Goal: Task Accomplishment & Management: Use online tool/utility

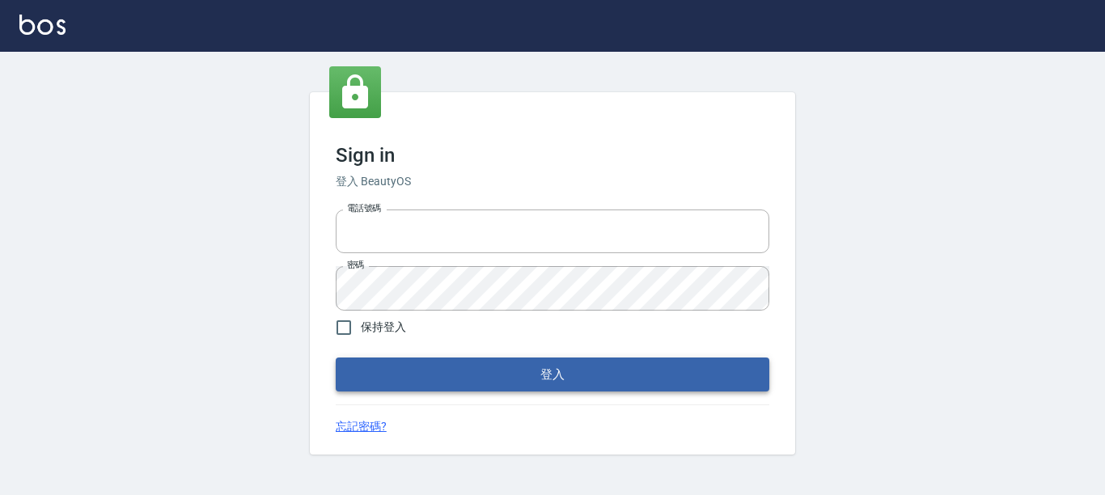
type input "0228278166"
click at [589, 376] on button "登入" at bounding box center [552, 374] width 433 height 34
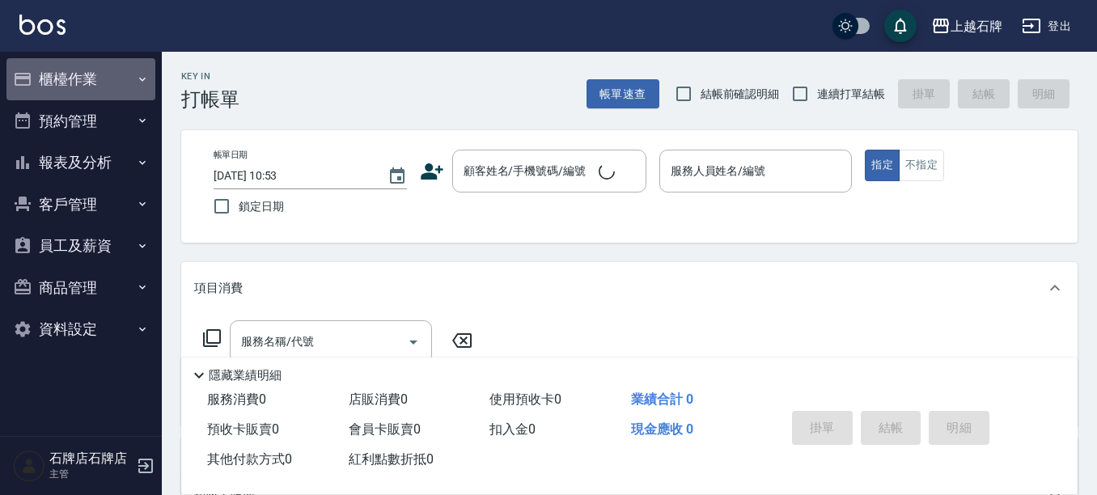
click at [143, 69] on button "櫃檯作業" at bounding box center [80, 79] width 149 height 42
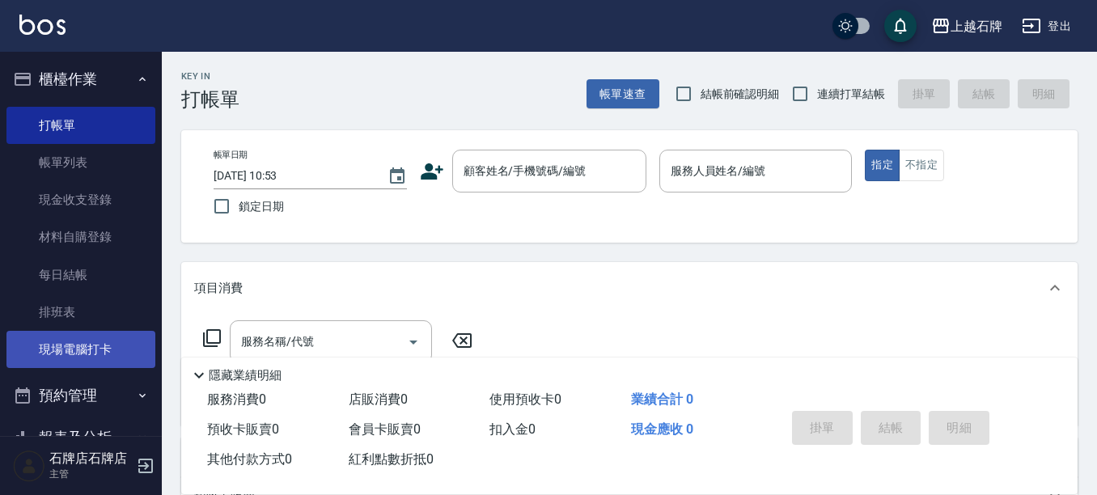
click at [83, 341] on link "現場電腦打卡" at bounding box center [80, 349] width 149 height 37
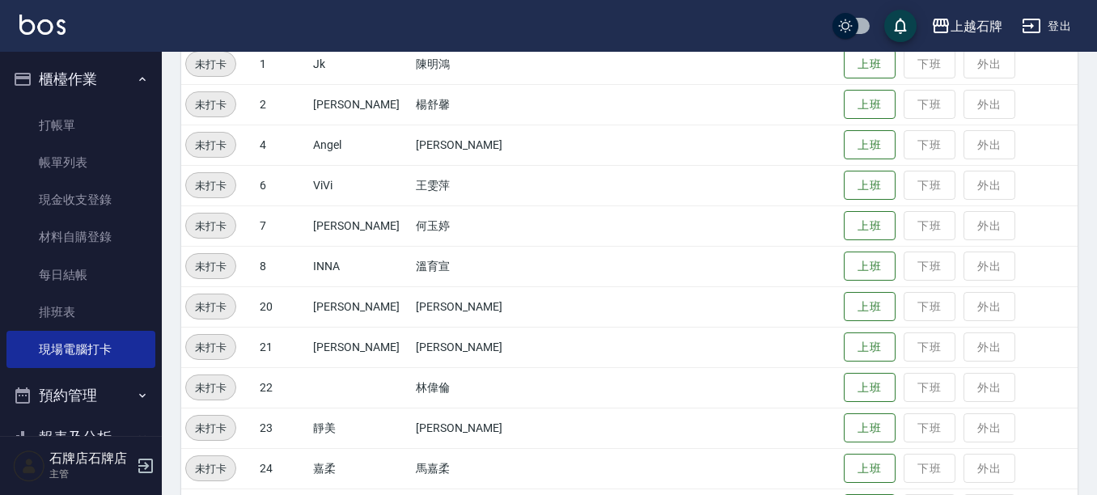
scroll to position [243, 0]
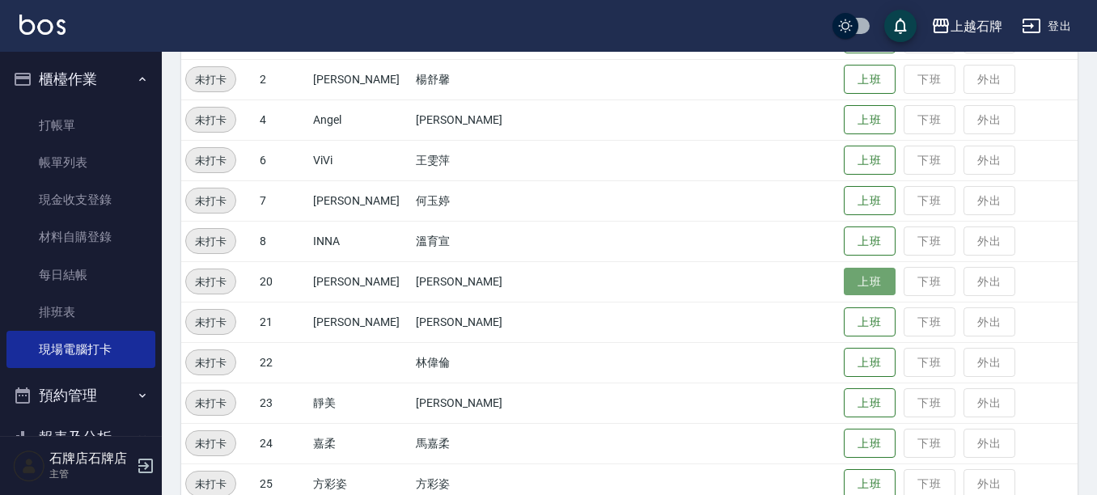
click at [843, 276] on button "上班" at bounding box center [869, 282] width 52 height 28
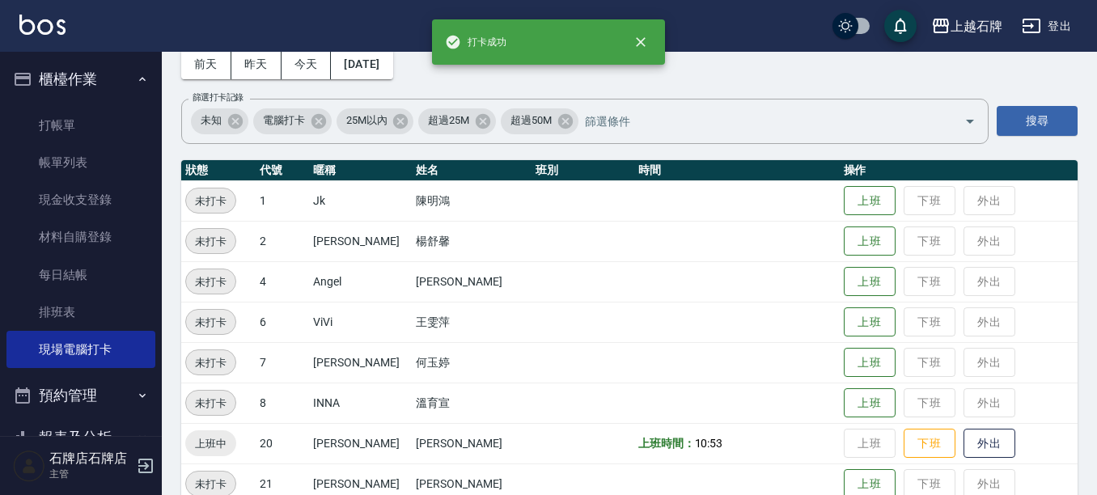
scroll to position [0, 0]
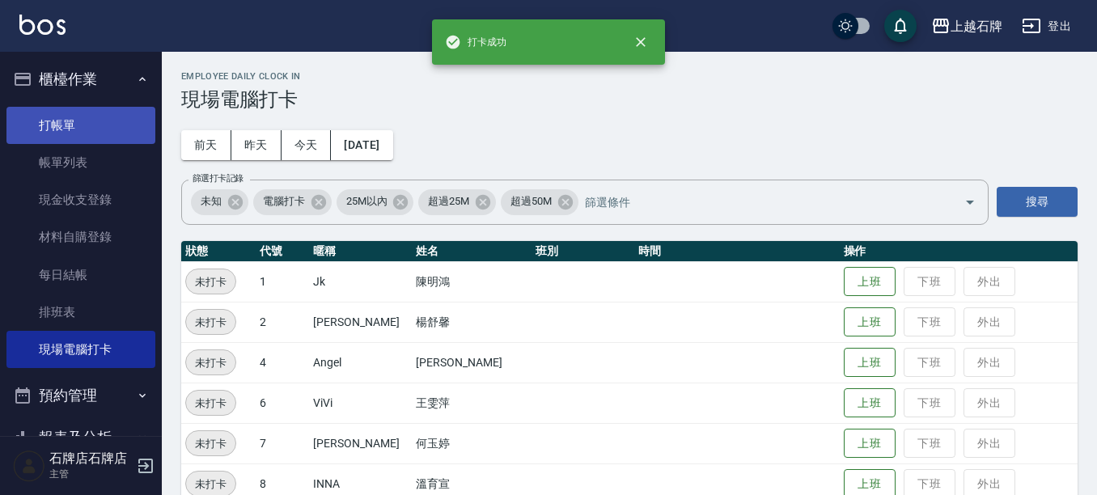
click at [65, 120] on link "打帳單" at bounding box center [80, 125] width 149 height 37
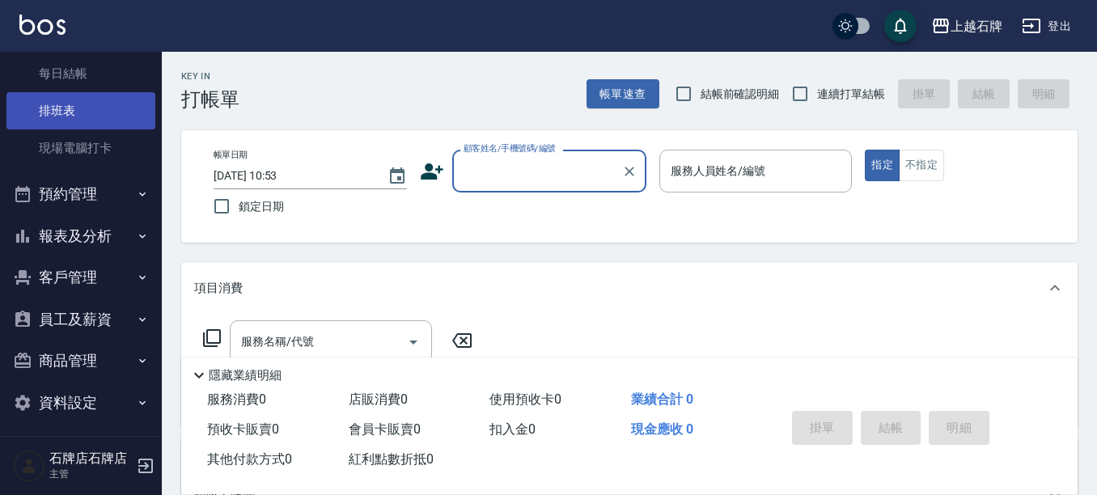
scroll to position [208, 0]
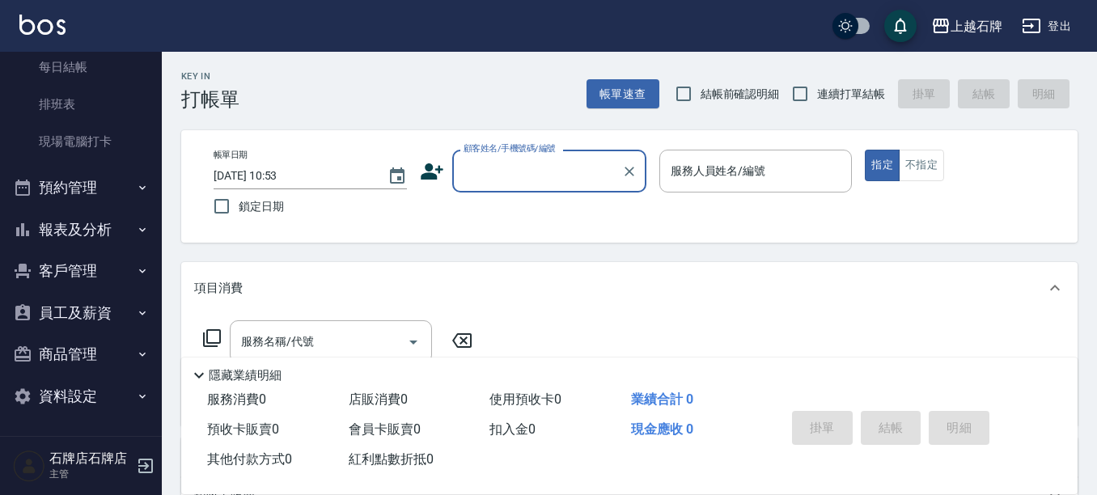
click at [77, 226] on button "報表及分析" at bounding box center [80, 230] width 149 height 42
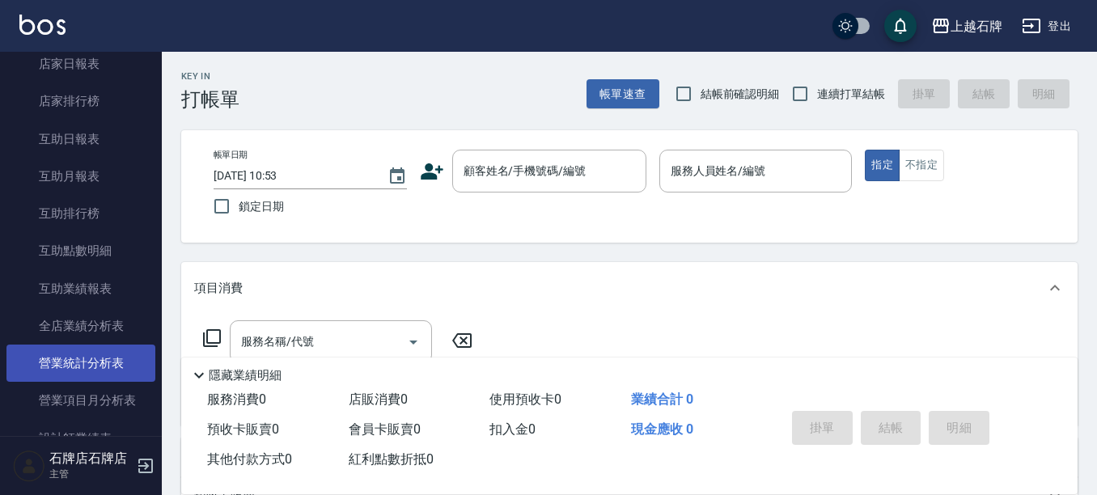
scroll to position [612, 0]
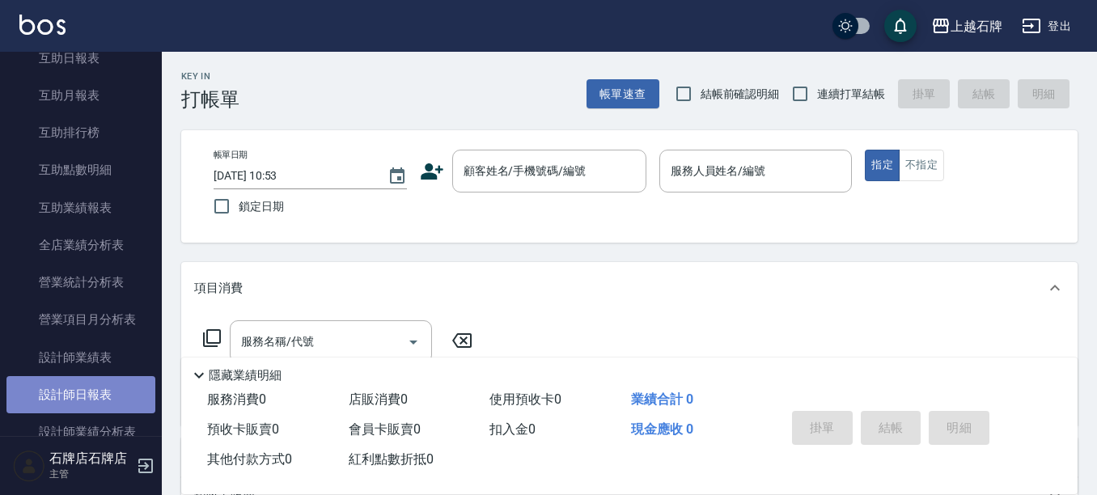
click at [122, 396] on link "設計師日報表" at bounding box center [80, 394] width 149 height 37
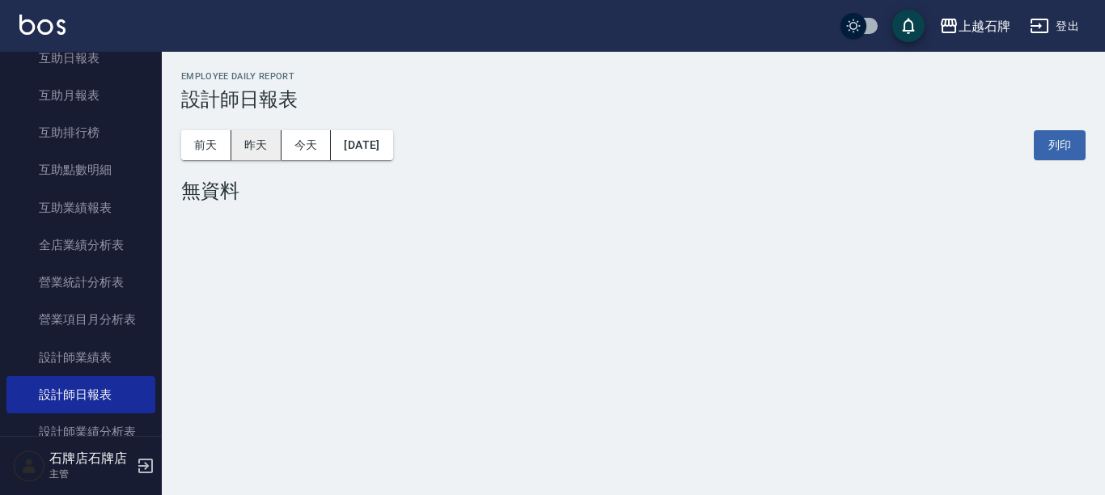
click at [248, 154] on button "昨天" at bounding box center [256, 145] width 50 height 30
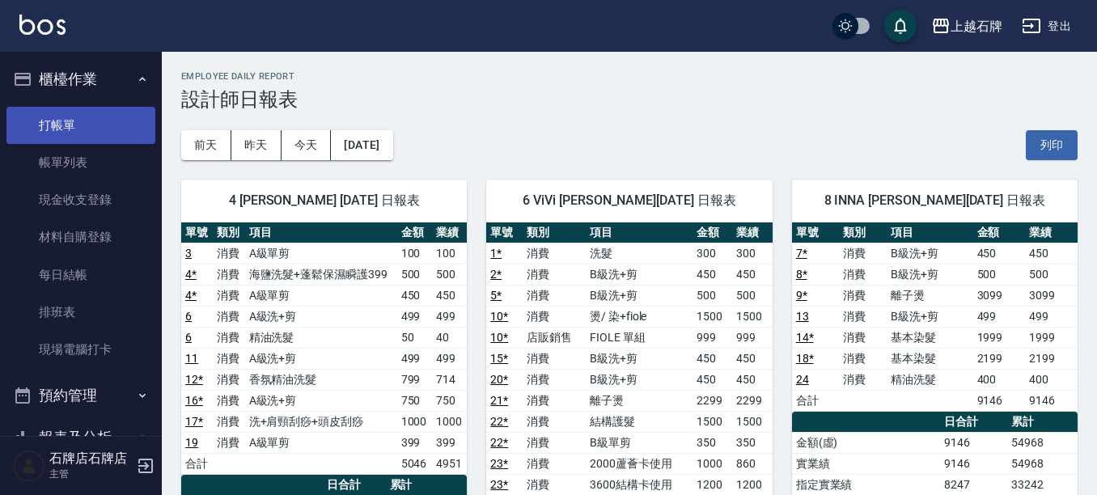
click at [118, 118] on link "打帳單" at bounding box center [80, 125] width 149 height 37
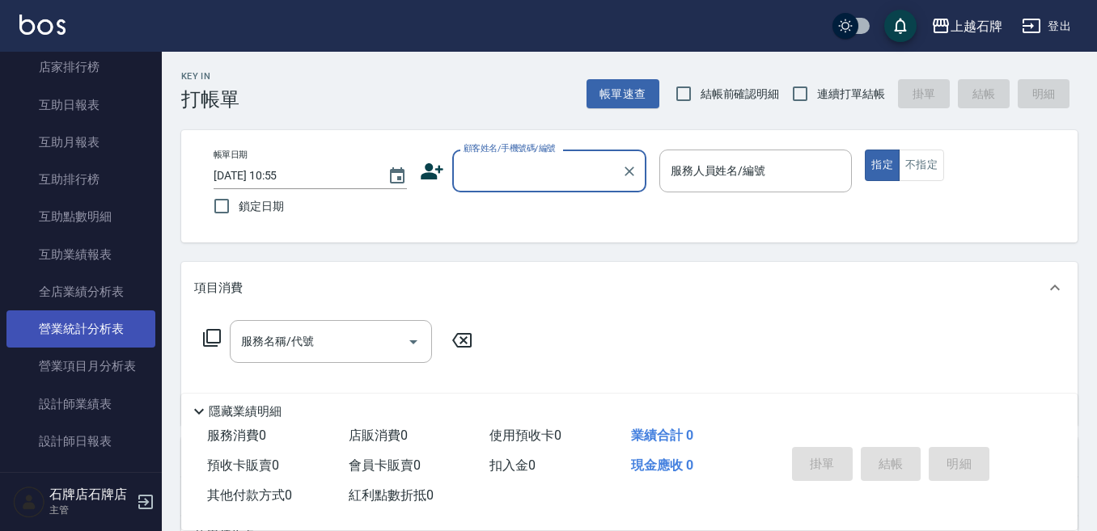
scroll to position [647, 0]
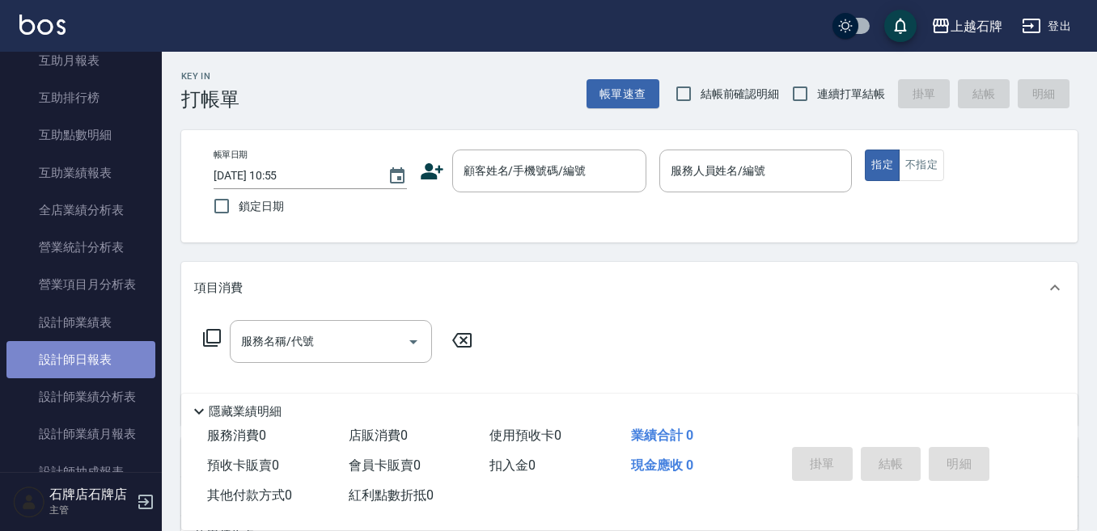
click at [120, 372] on link "設計師日報表" at bounding box center [80, 359] width 149 height 37
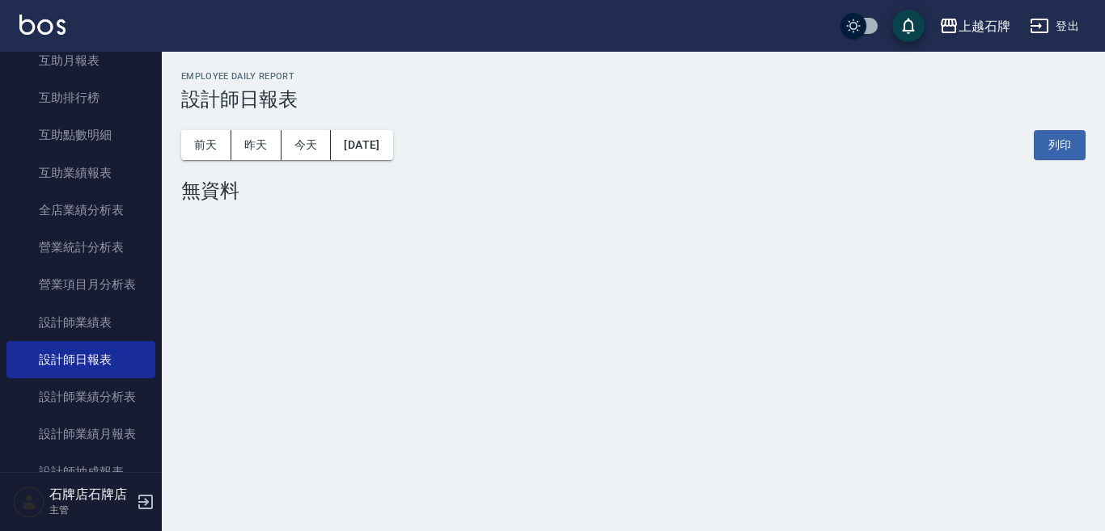
click at [268, 162] on div "[DATE] [DATE] [DATE] [DATE] 列印" at bounding box center [633, 145] width 904 height 69
click at [268, 158] on button "昨天" at bounding box center [256, 145] width 50 height 30
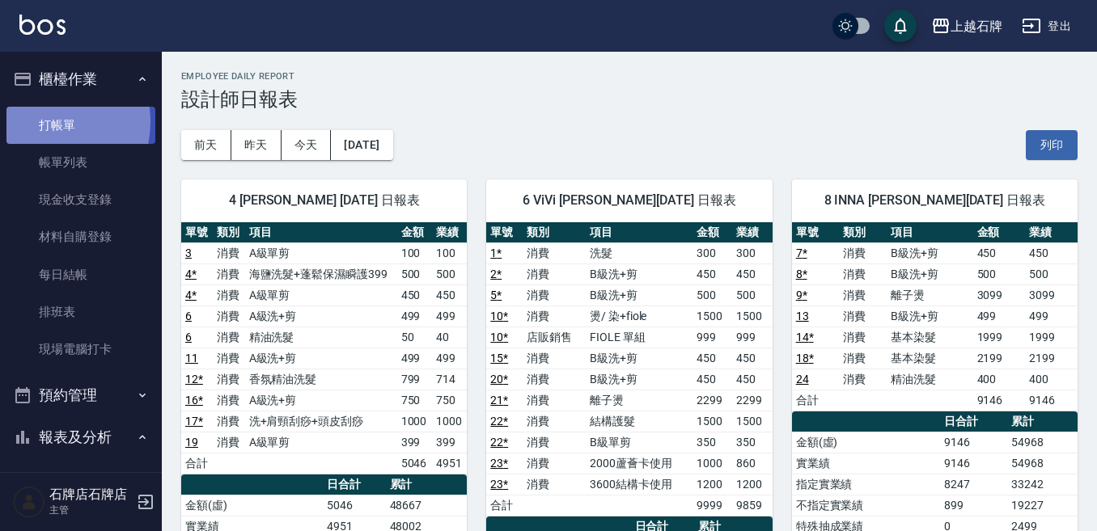
click at [37, 121] on link "打帳單" at bounding box center [80, 125] width 149 height 37
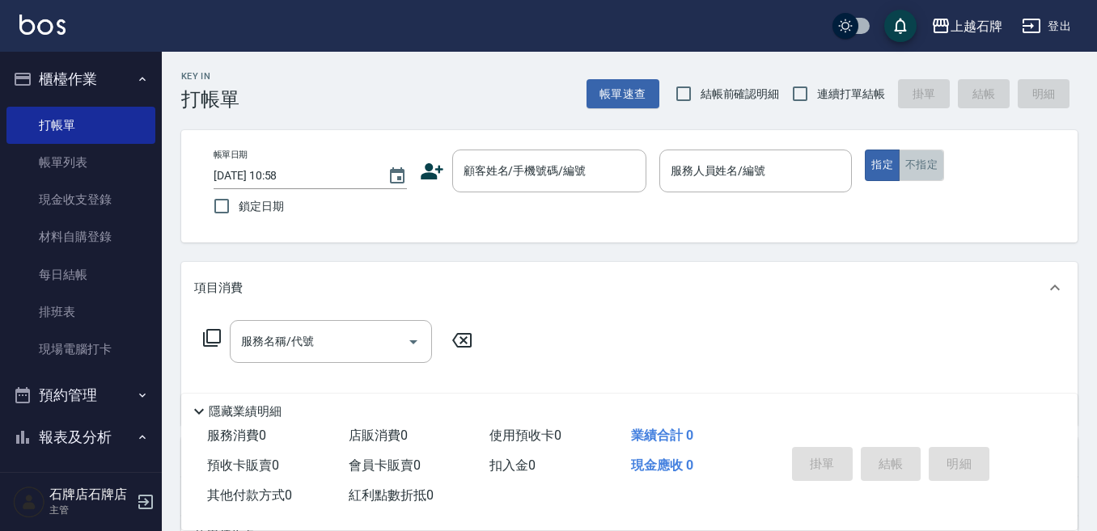
click at [941, 167] on button "不指定" at bounding box center [920, 166] width 45 height 32
click at [550, 97] on div "Key In 打帳單 帳單速查 結帳前確認明細 連續打單結帳 掛單 結帳 明細" at bounding box center [619, 81] width 915 height 59
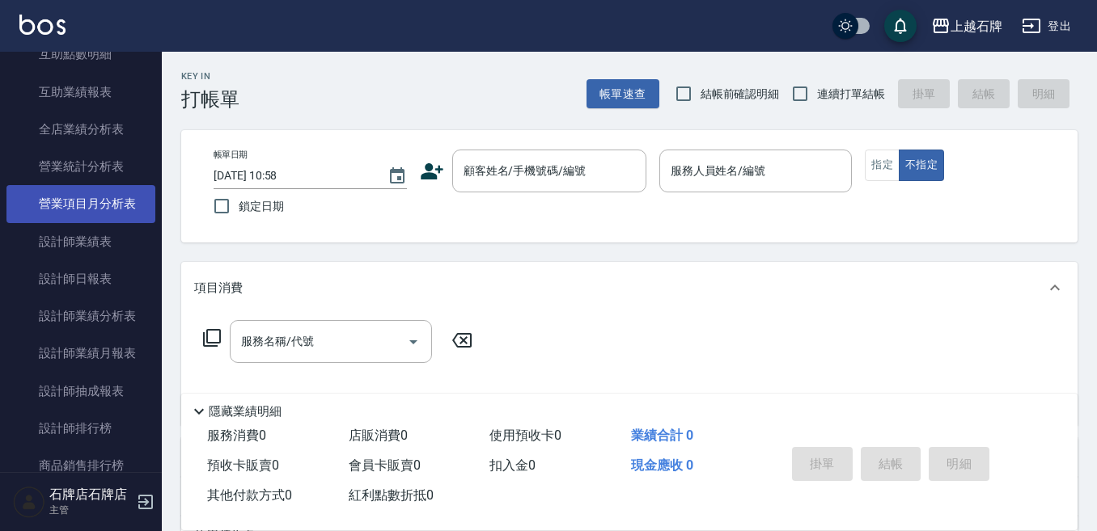
scroll to position [890, 0]
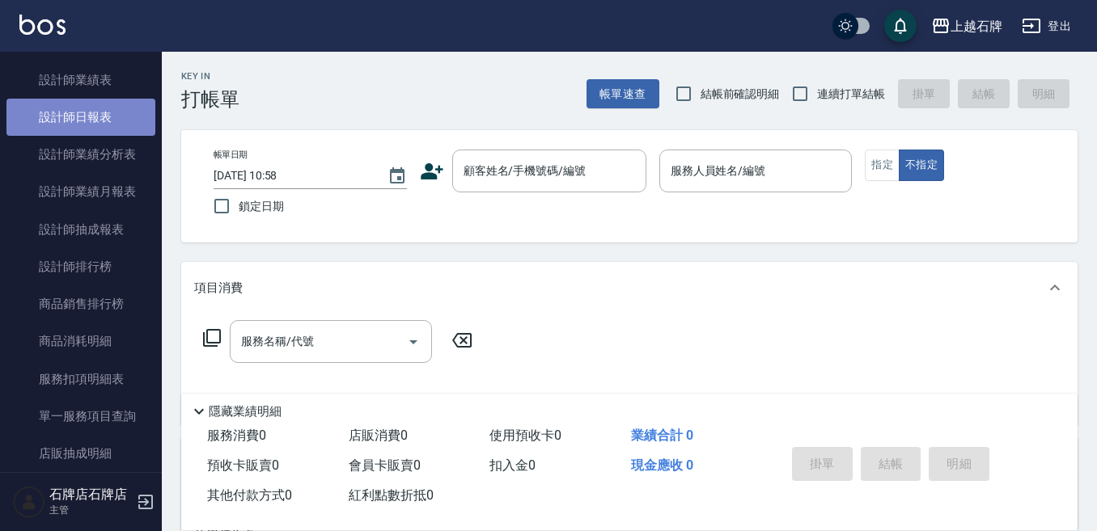
click at [109, 108] on link "設計師日報表" at bounding box center [80, 117] width 149 height 37
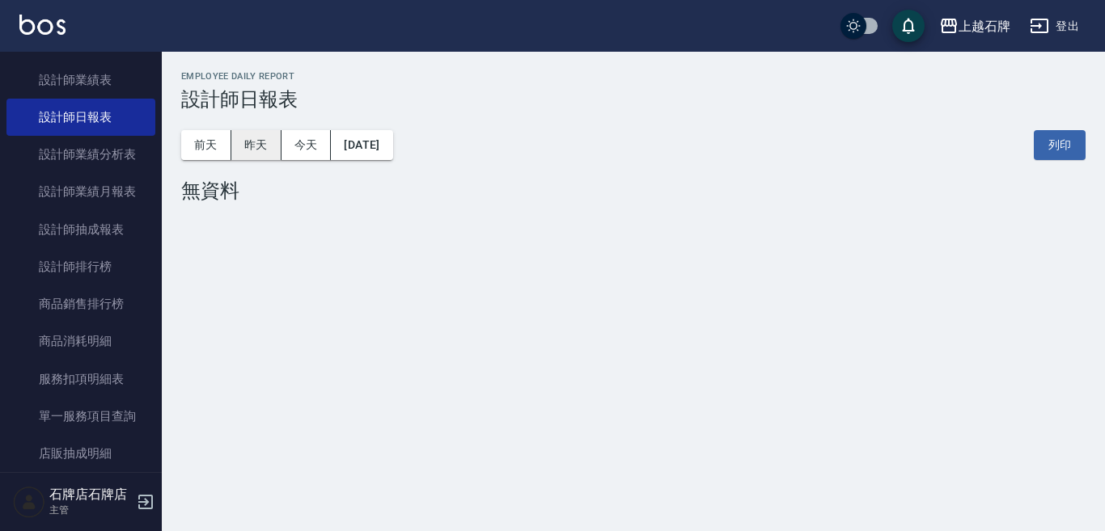
click at [254, 151] on button "昨天" at bounding box center [256, 145] width 50 height 30
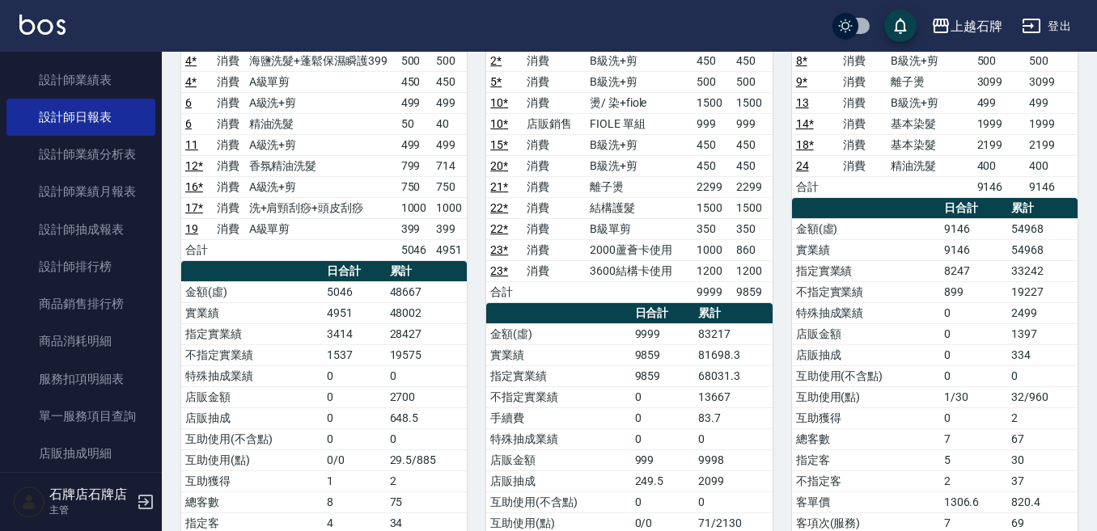
scroll to position [243, 0]
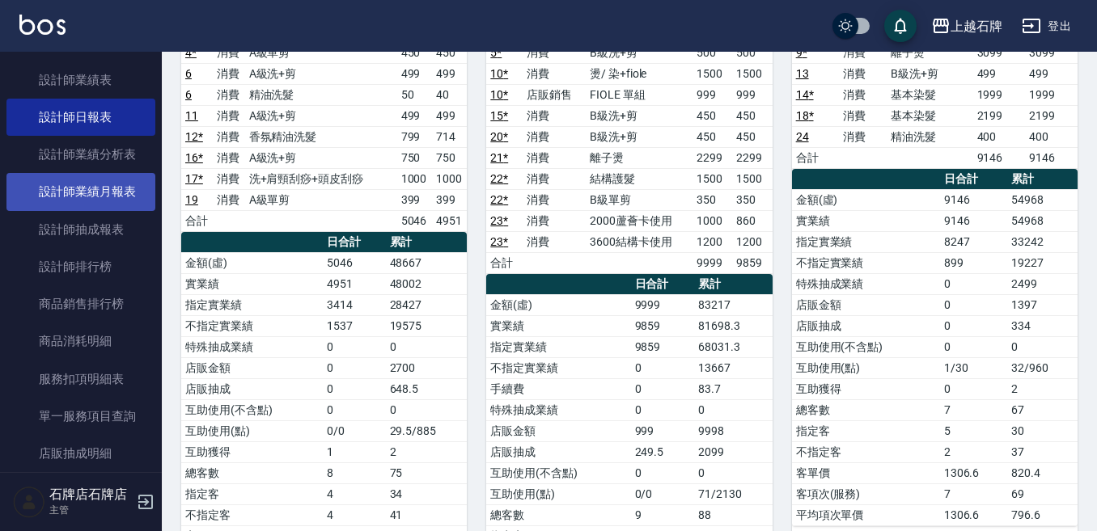
click at [98, 199] on link "設計師業績月報表" at bounding box center [80, 191] width 149 height 37
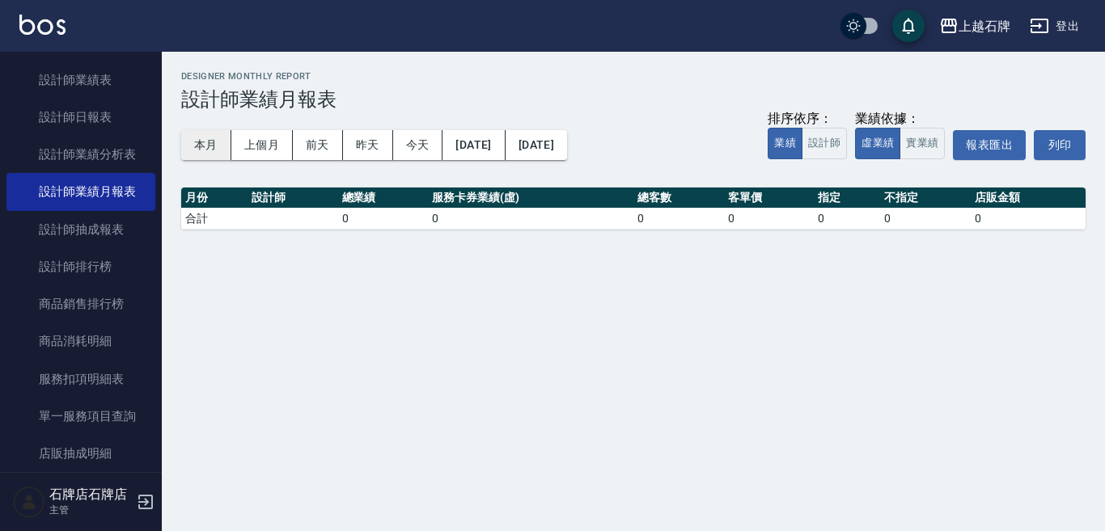
click at [219, 141] on button "本月" at bounding box center [206, 145] width 50 height 30
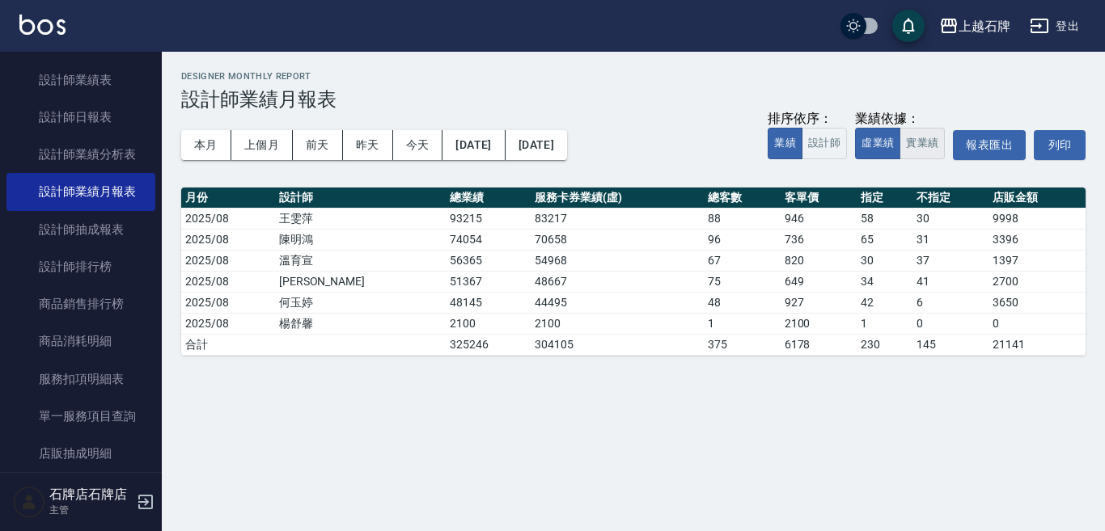
click at [902, 144] on button "實業績" at bounding box center [921, 144] width 45 height 32
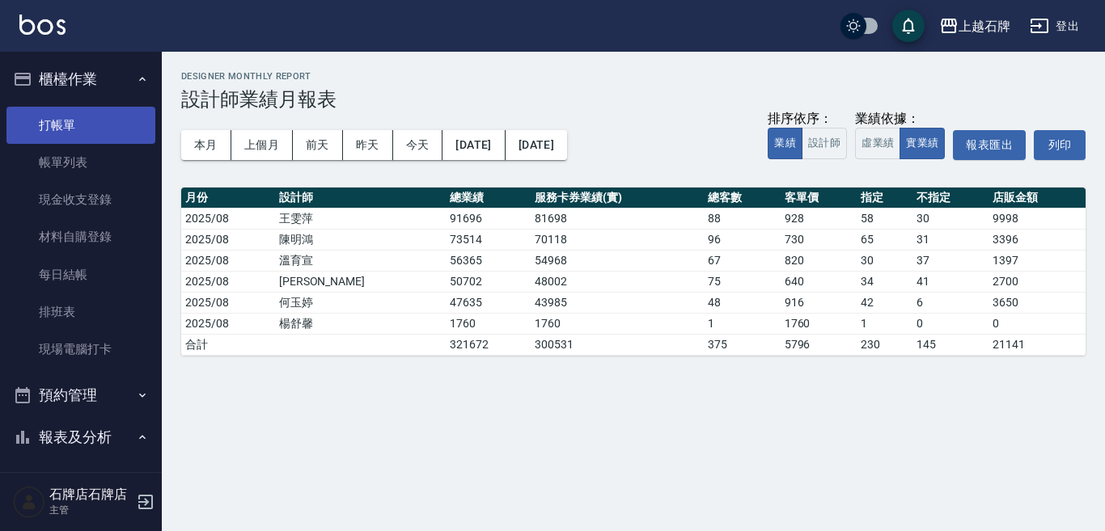
click at [111, 120] on link "打帳單" at bounding box center [80, 125] width 149 height 37
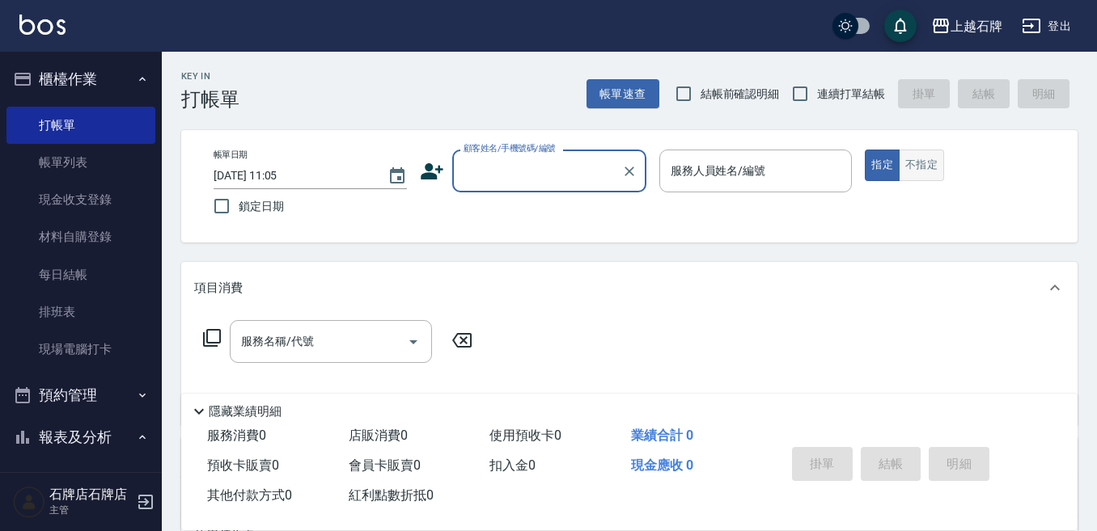
click at [910, 169] on button "不指定" at bounding box center [920, 166] width 45 height 32
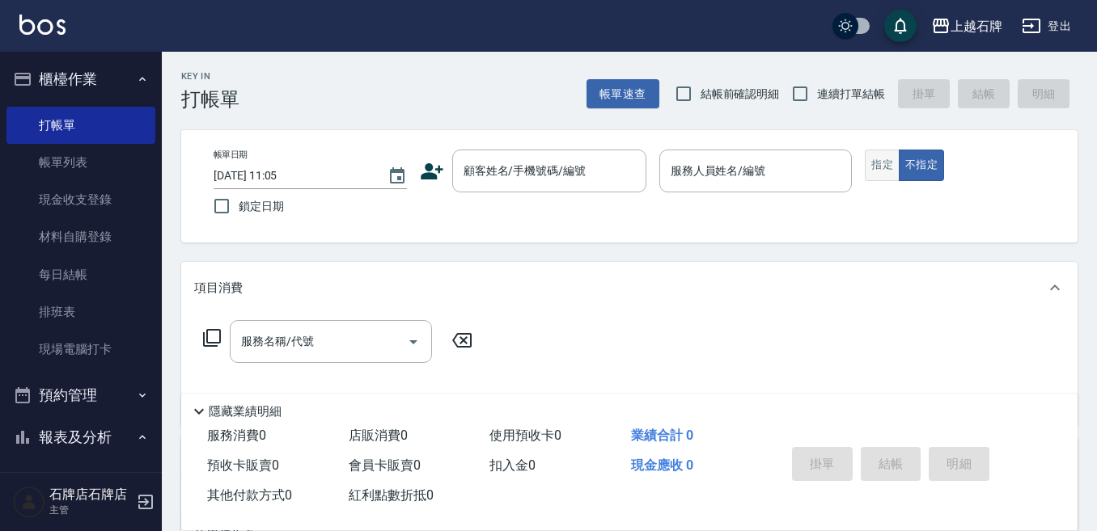
click at [881, 172] on button "指定" at bounding box center [881, 166] width 35 height 32
click at [495, 124] on div "Key In 打帳單 帳單速查 結帳前確認明細 連續打單結帳 掛單 結帳 明細 帳單日期 [DATE] 11:05 鎖定日期 顧客姓名/手機號碼/編號 顧客姓…" at bounding box center [629, 420] width 935 height 736
